Goal: Information Seeking & Learning: Learn about a topic

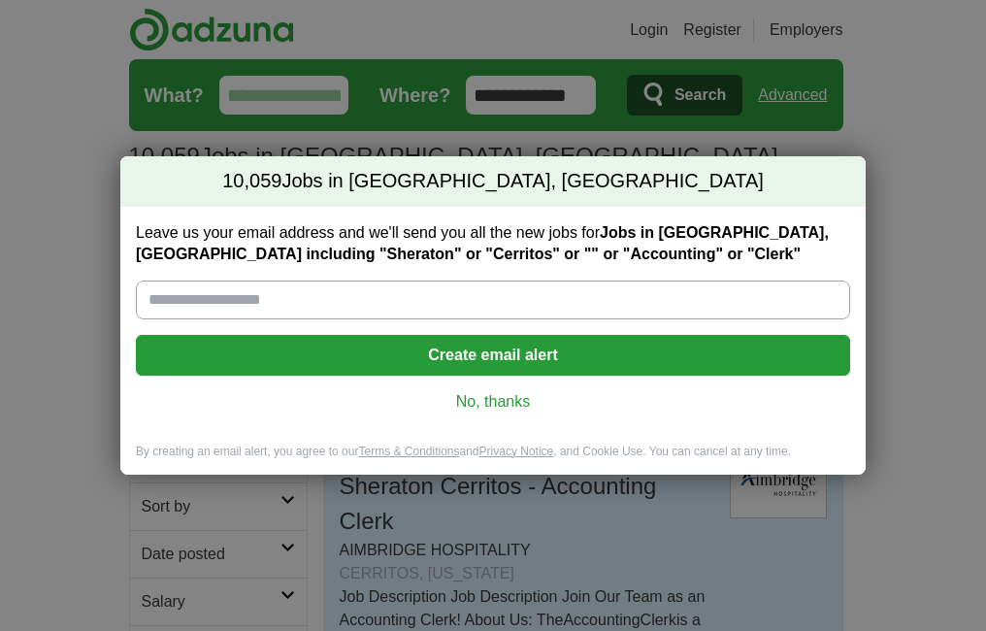
click at [502, 394] on link "No, thanks" at bounding box center [492, 401] width 683 height 21
